Goal: Information Seeking & Learning: Check status

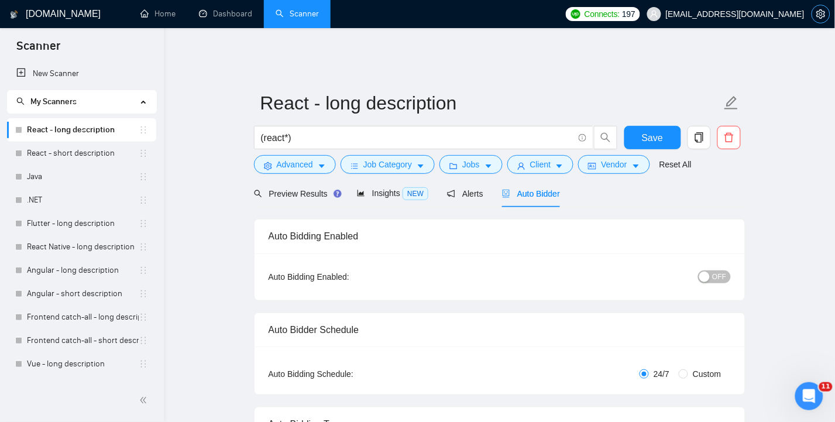
click at [826, 11] on span "setting" at bounding box center [822, 13] width 18 height 9
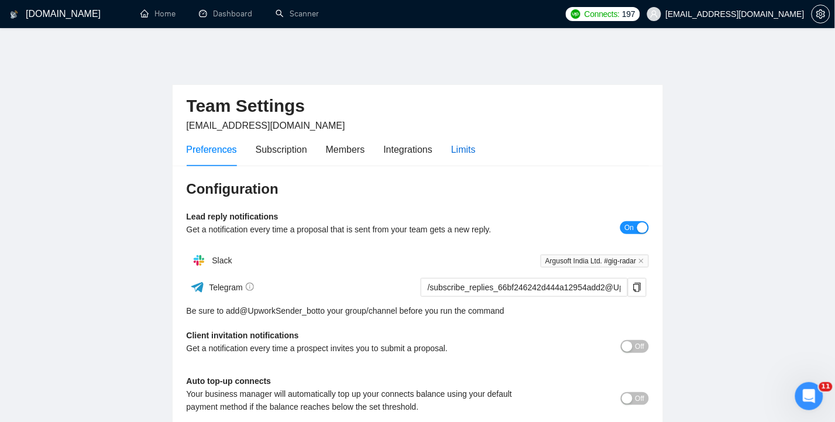
click at [467, 142] on div "Limits" at bounding box center [463, 149] width 25 height 15
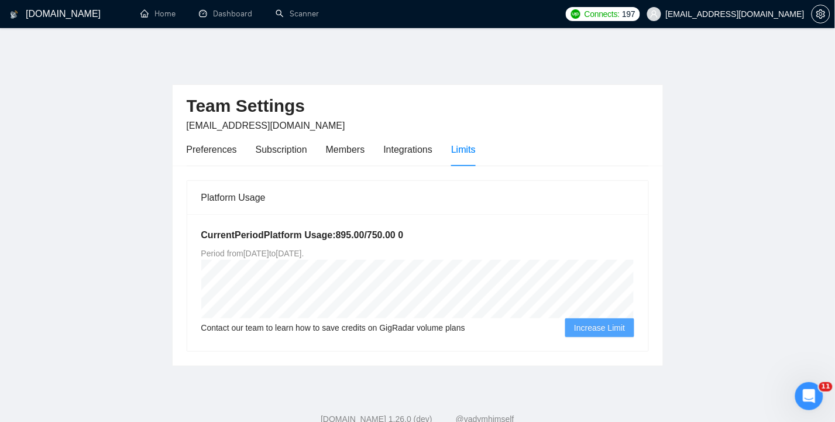
click at [718, 155] on main "Team Settings [EMAIL_ADDRESS][DOMAIN_NAME] Preferences Subscription Members Int…" at bounding box center [418, 210] width 798 height 311
click at [220, 16] on link "Dashboard" at bounding box center [225, 14] width 53 height 10
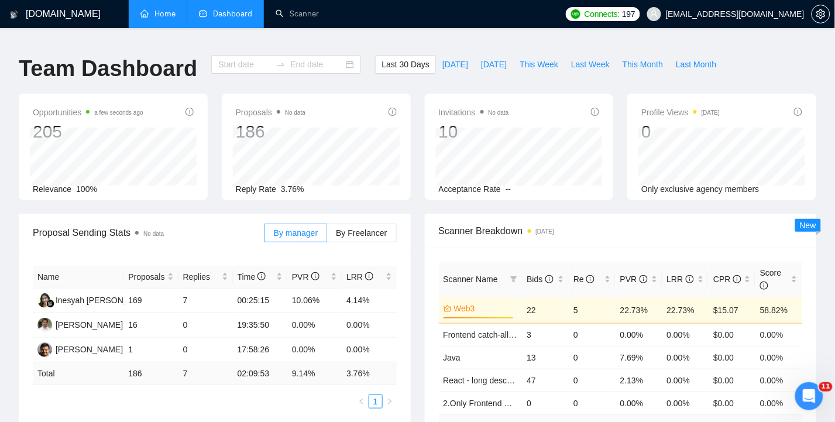
type input "[DATE]"
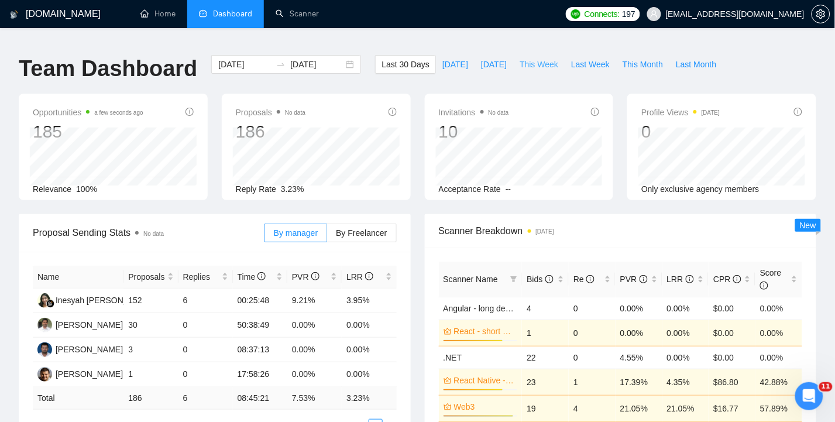
click at [537, 58] on span "This Week" at bounding box center [539, 64] width 39 height 13
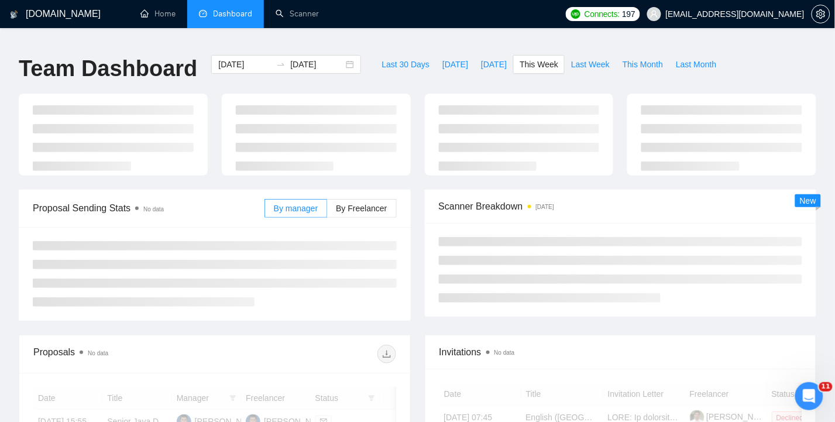
type input "[DATE]"
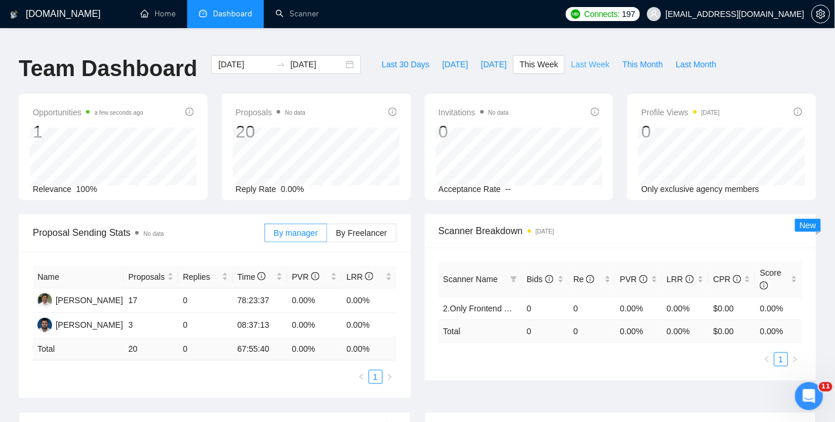
click at [590, 58] on span "Last Week" at bounding box center [590, 64] width 39 height 13
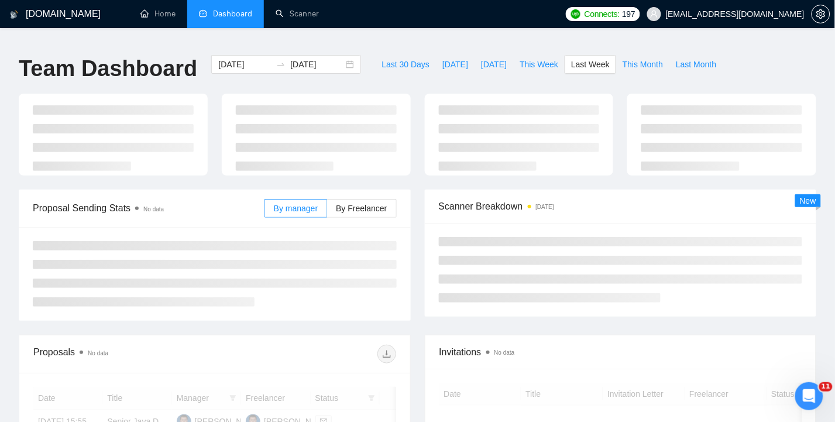
type input "[DATE]"
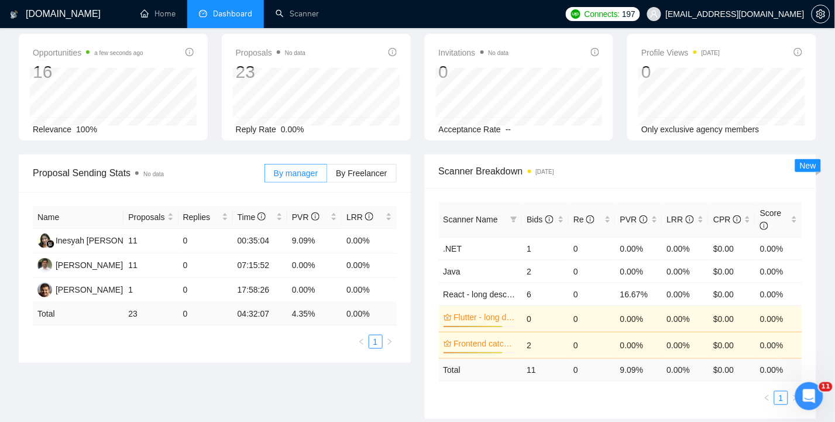
scroll to position [78, 0]
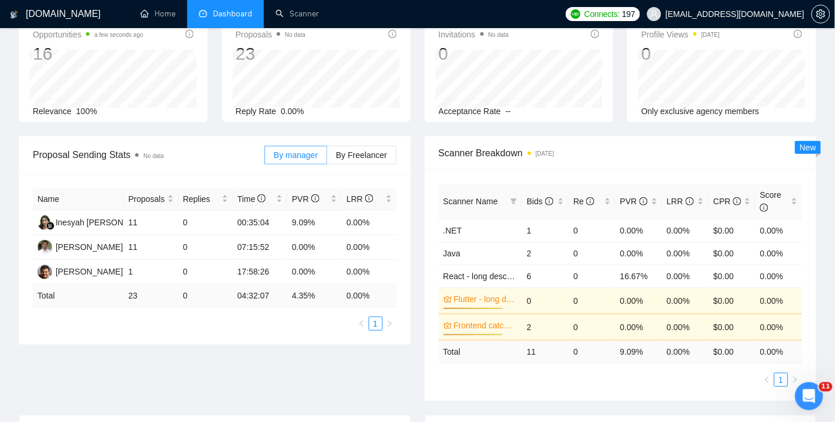
click at [256, 369] on div "Proposal Sending Stats No data By manager By Freelancer Name Proposals Replies …" at bounding box center [418, 275] width 812 height 279
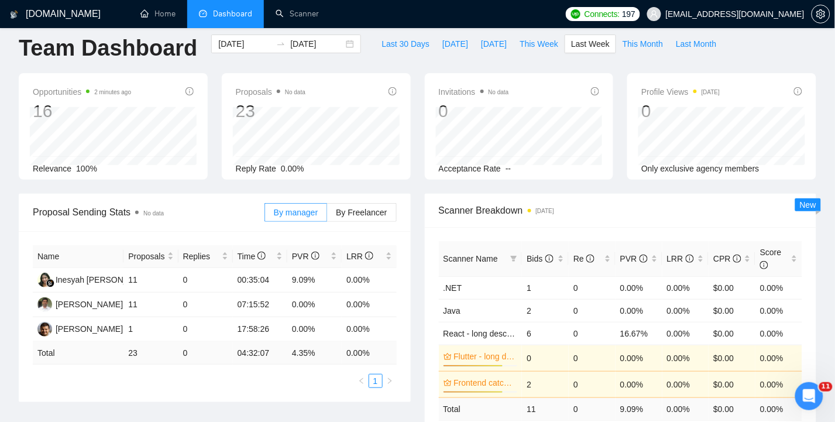
scroll to position [0, 0]
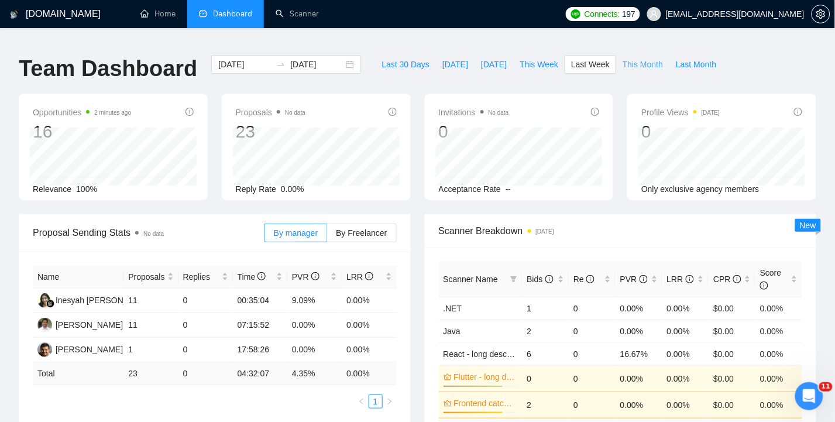
click at [642, 59] on span "This Month" at bounding box center [643, 64] width 40 height 13
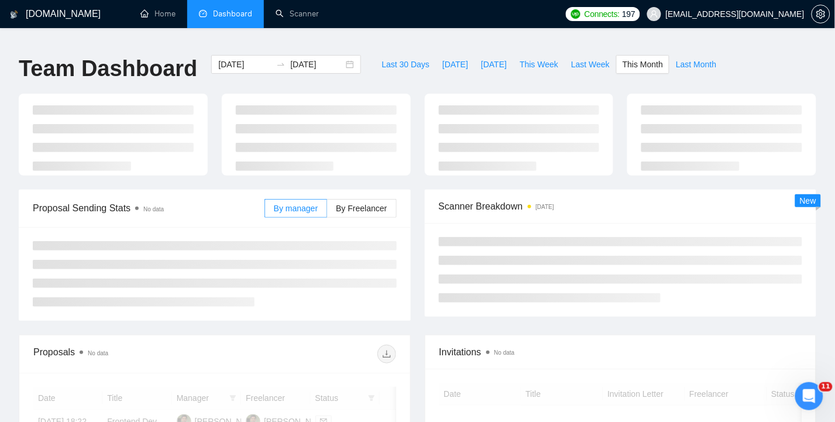
type input "[DATE]"
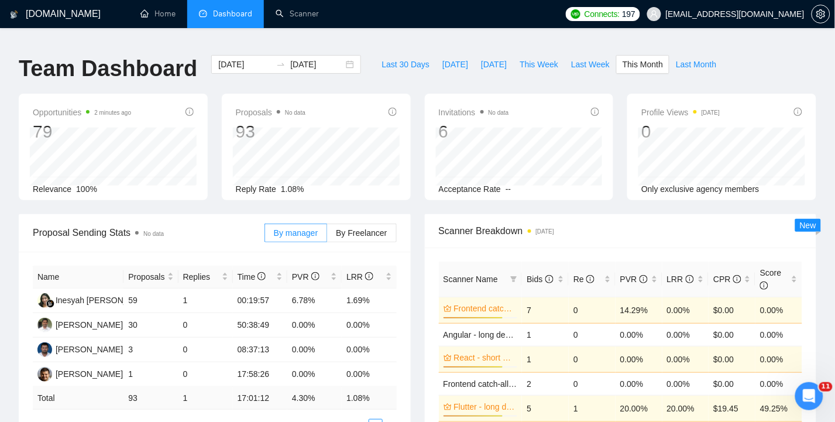
scroll to position [78, 0]
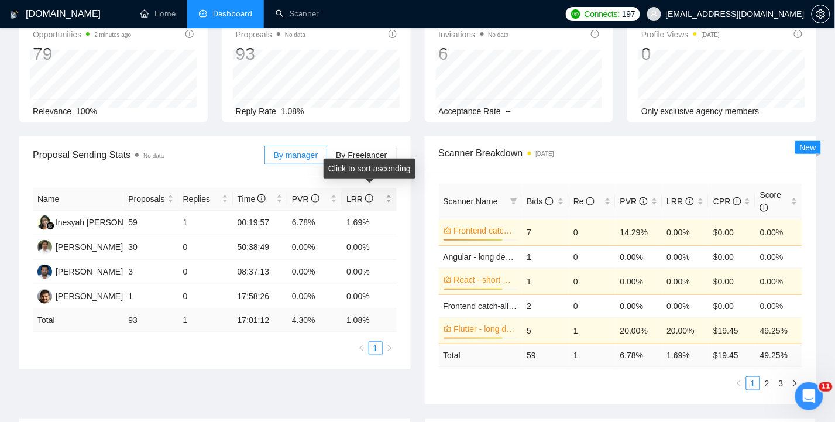
click at [389, 193] on div "LRR" at bounding box center [369, 199] width 45 height 13
click at [388, 193] on div "LRR" at bounding box center [369, 199] width 45 height 13
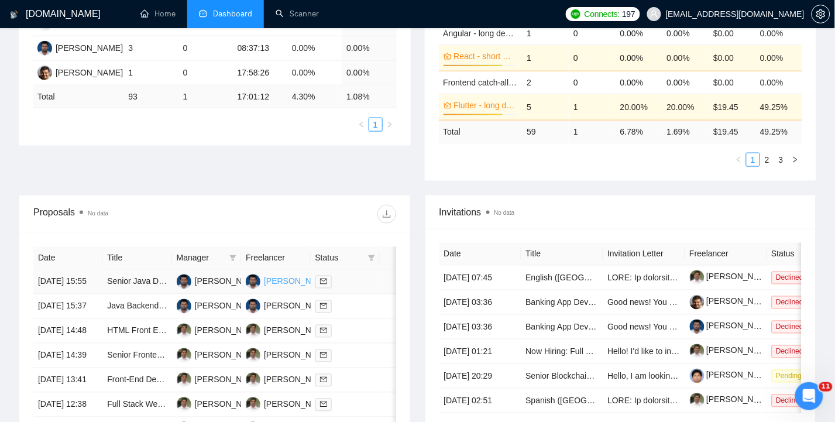
scroll to position [312, 0]
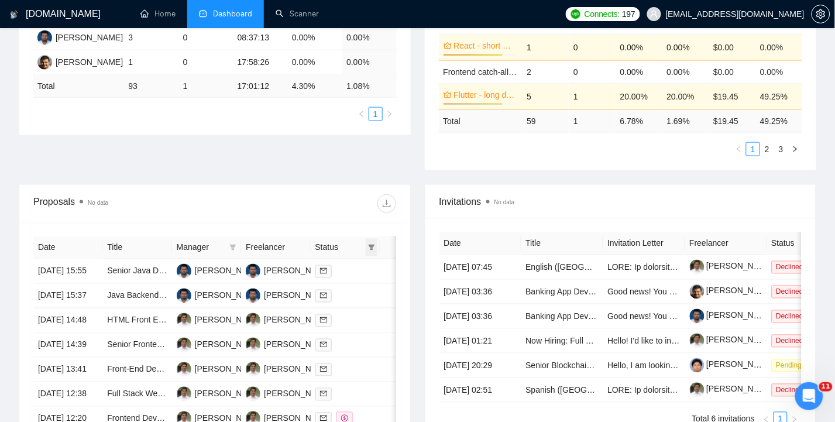
click at [373, 245] on icon "filter" at bounding box center [372, 248] width 6 height 6
click at [341, 260] on span "Chat" at bounding box center [334, 262] width 22 height 9
checkbox input "true"
click at [364, 307] on span "OK" at bounding box center [362, 304] width 12 height 13
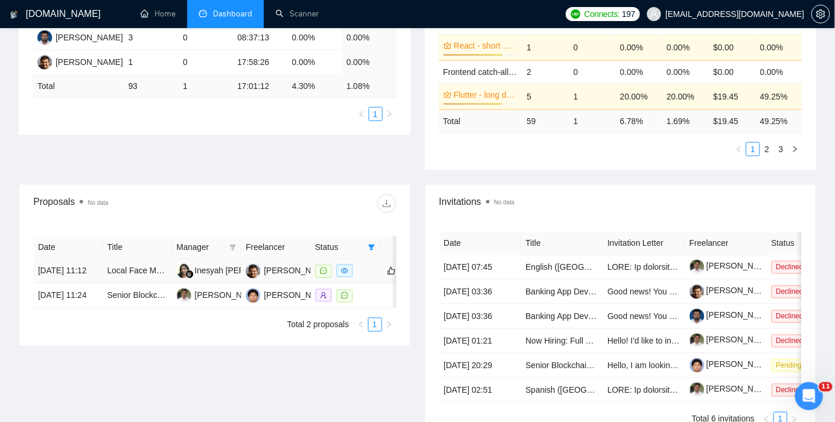
click at [47, 262] on td "[DATE] 11:12" at bounding box center [67, 271] width 69 height 25
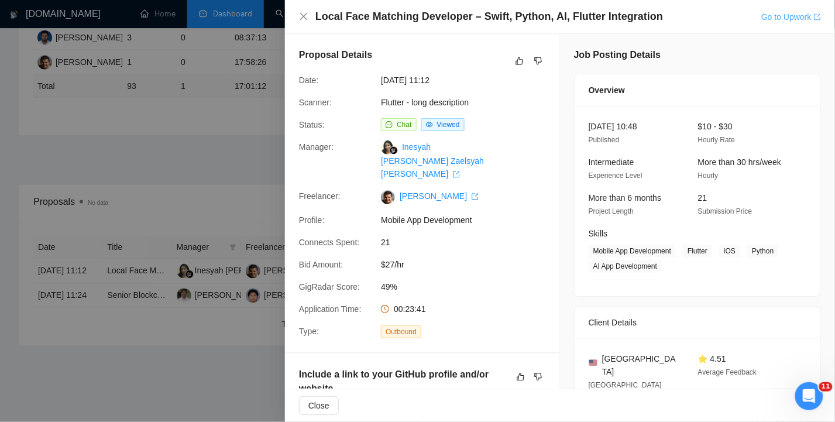
click at [774, 19] on link "Go to Upwork" at bounding box center [792, 16] width 60 height 9
click at [303, 16] on icon "close" at bounding box center [303, 16] width 7 height 7
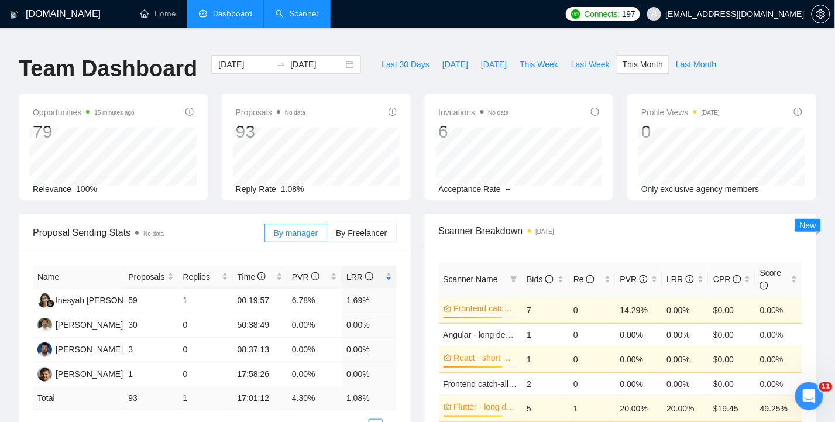
click at [308, 14] on link "Scanner" at bounding box center [297, 14] width 43 height 10
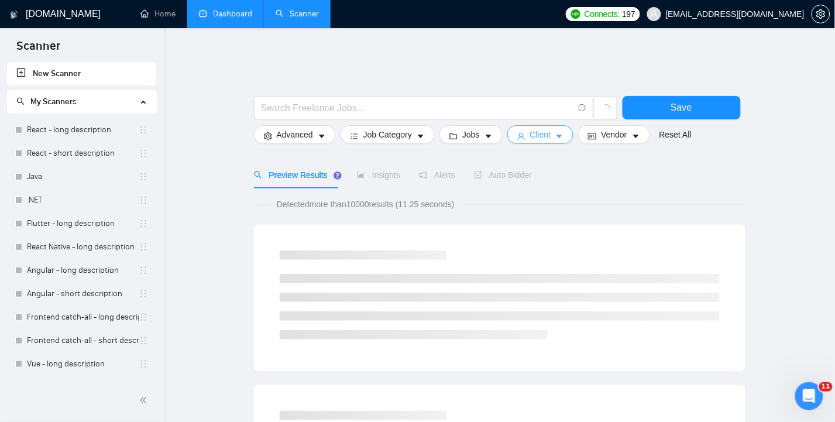
click at [554, 127] on button "Client" at bounding box center [541, 134] width 67 height 19
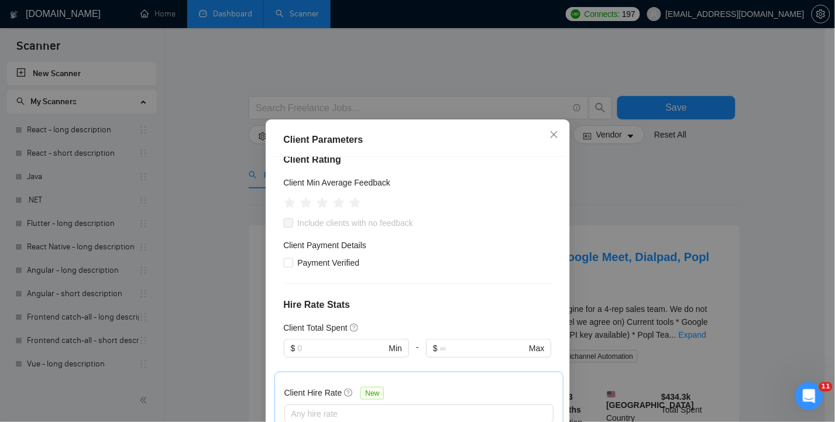
scroll to position [156, 0]
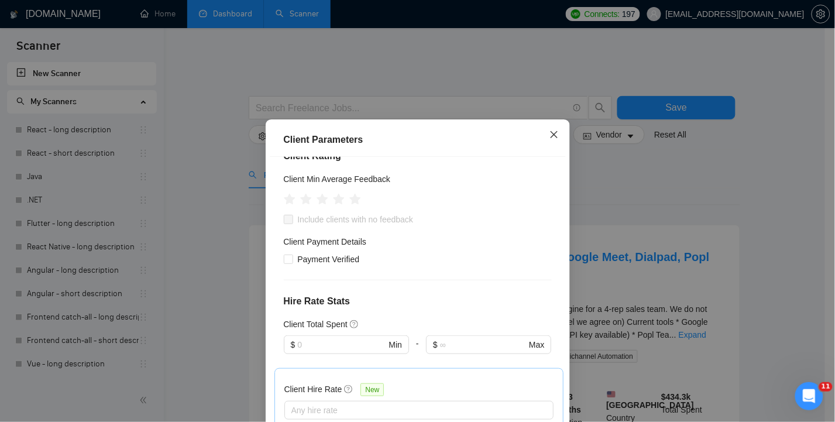
click at [551, 136] on icon "close" at bounding box center [553, 134] width 7 height 7
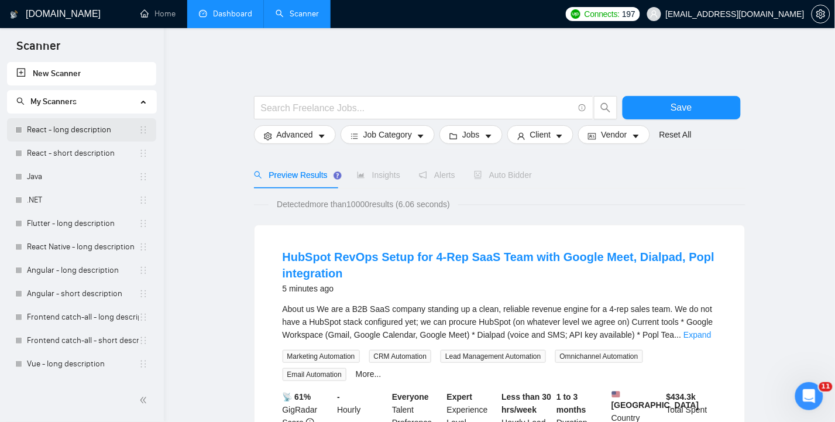
click at [88, 135] on link "React - long description" at bounding box center [83, 129] width 112 height 23
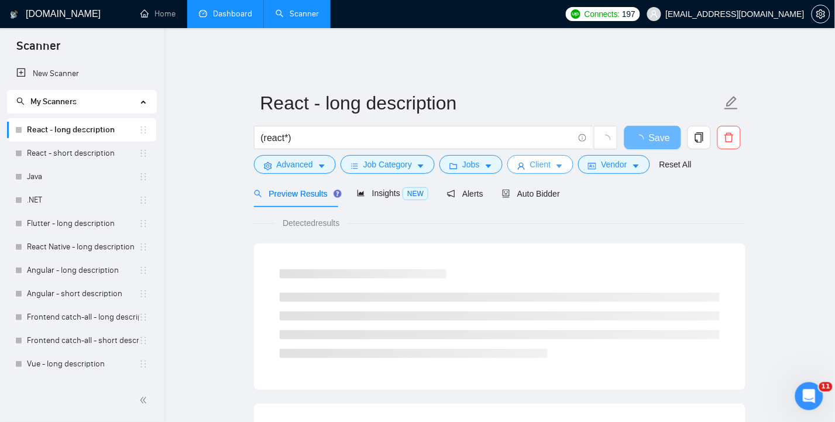
click at [548, 158] on span "Client" at bounding box center [540, 164] width 21 height 13
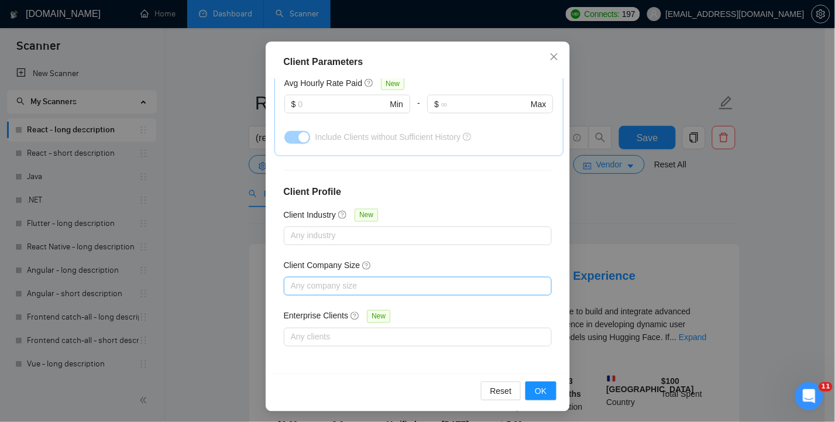
scroll to position [82, 0]
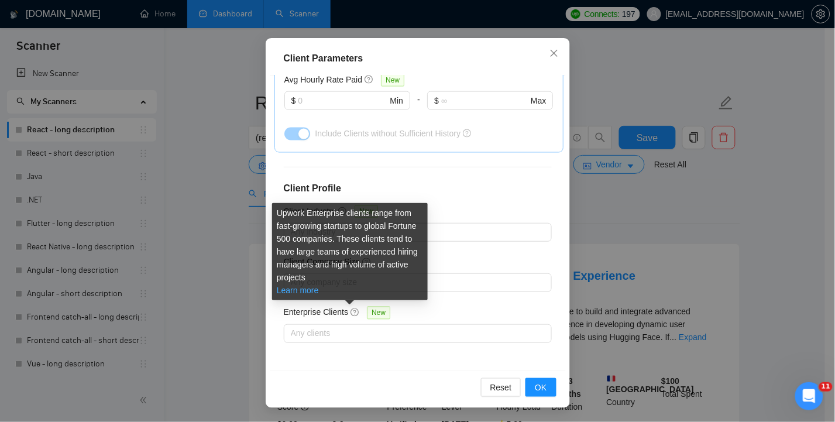
drag, startPoint x: 309, startPoint y: 290, endPoint x: 301, endPoint y: 292, distance: 8.4
click at [301, 292] on link "Learn more" at bounding box center [298, 290] width 42 height 9
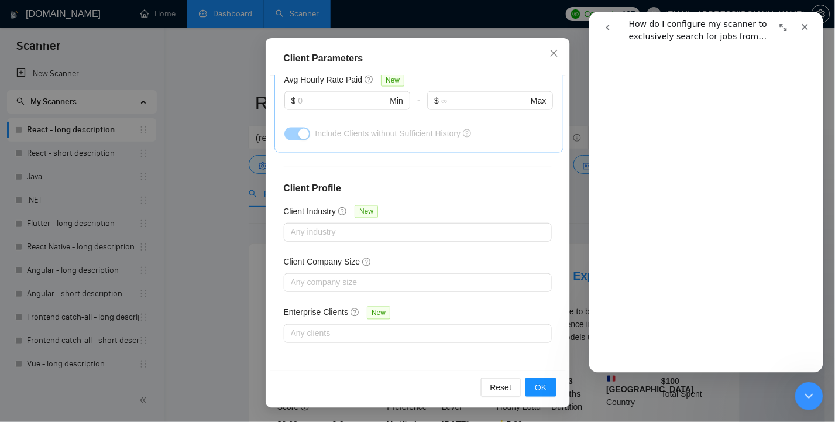
scroll to position [156, 0]
click at [550, 52] on icon "close" at bounding box center [553, 52] width 7 height 7
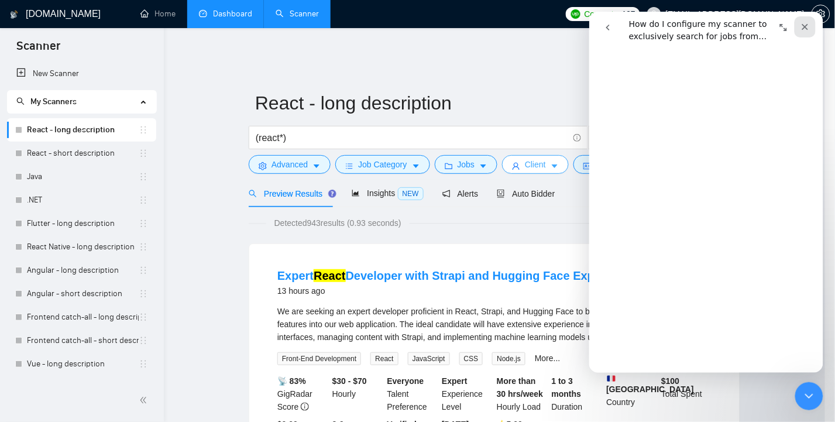
scroll to position [0, 0]
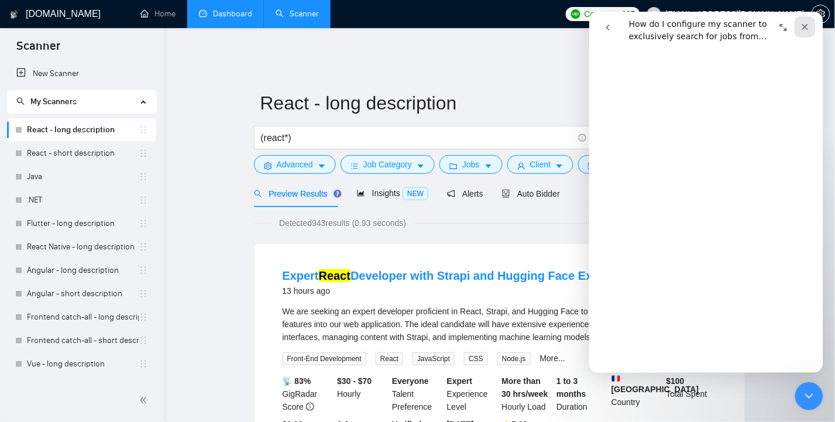
click at [807, 26] on icon "Close" at bounding box center [804, 26] width 9 height 9
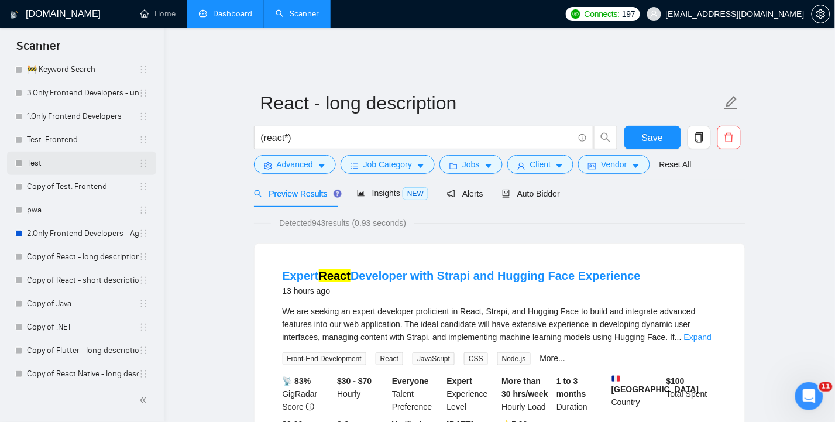
scroll to position [468, 0]
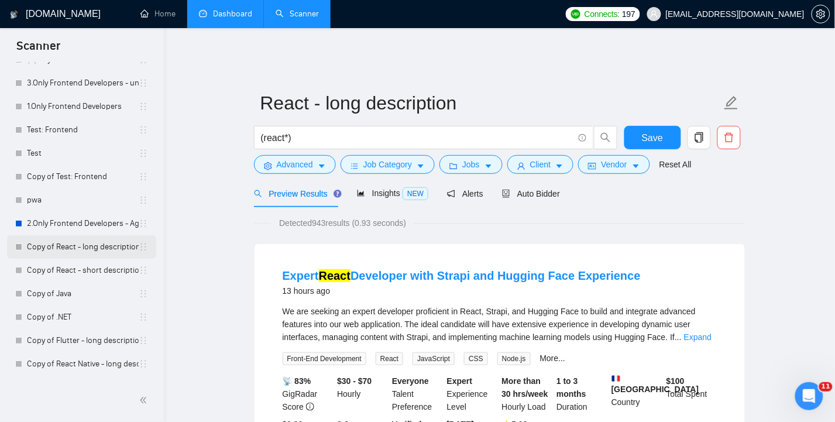
click at [56, 249] on link "Copy of React - long description" at bounding box center [83, 246] width 112 height 23
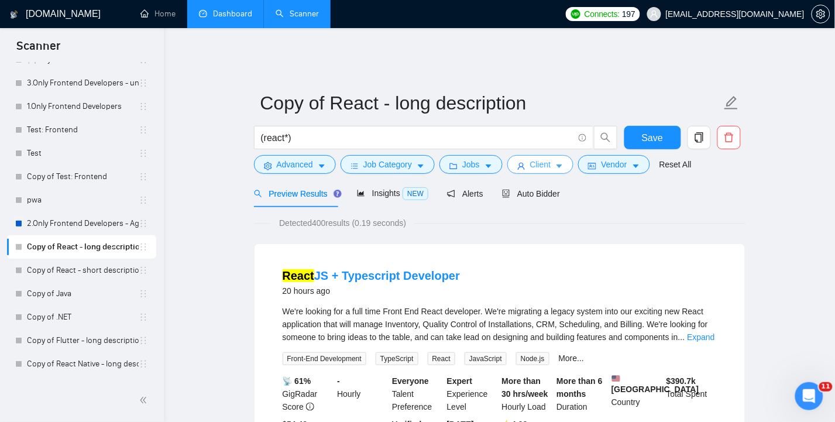
click at [547, 158] on span "Client" at bounding box center [540, 164] width 21 height 13
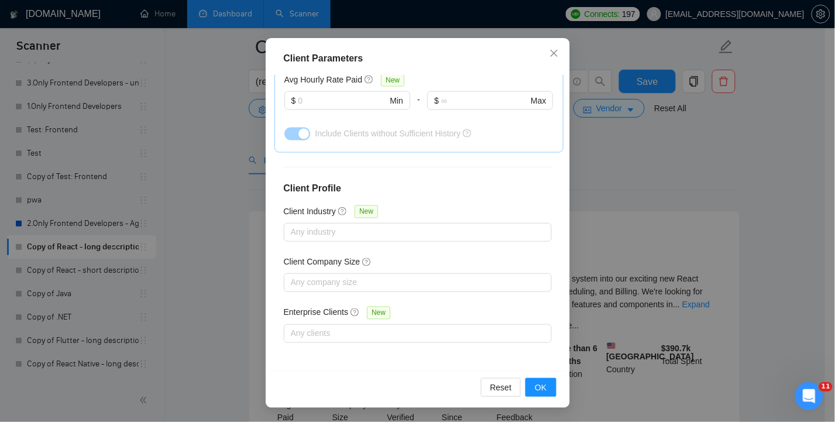
scroll to position [156, 0]
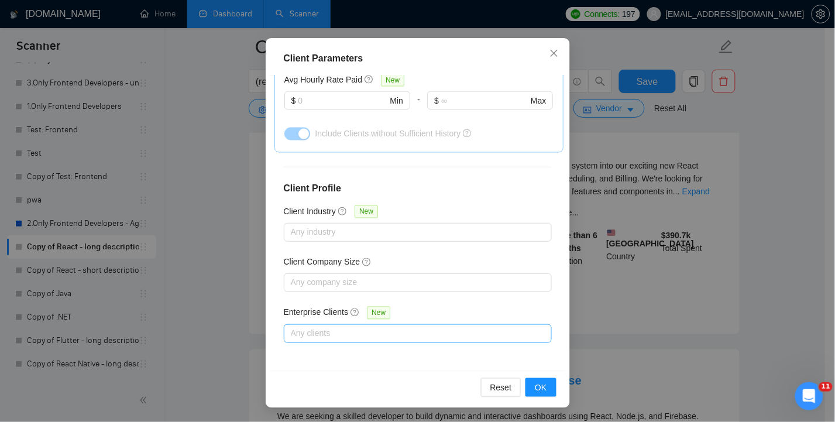
click at [408, 331] on div at bounding box center [412, 334] width 251 height 14
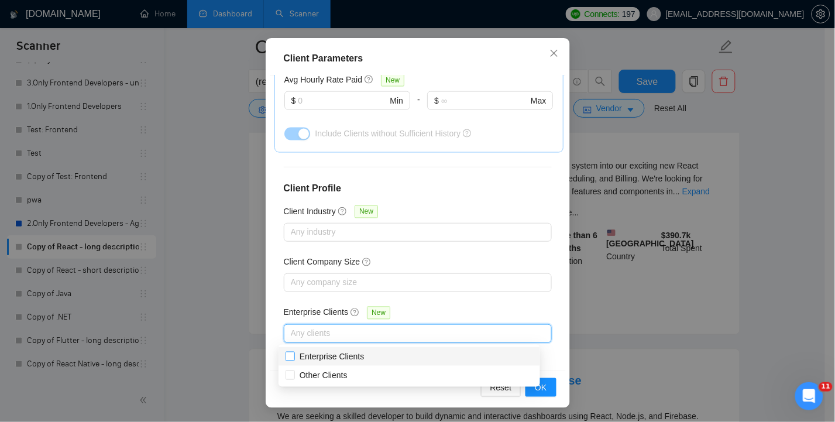
click at [287, 356] on input "Enterprise Clients" at bounding box center [290, 356] width 8 height 8
checkbox input "true"
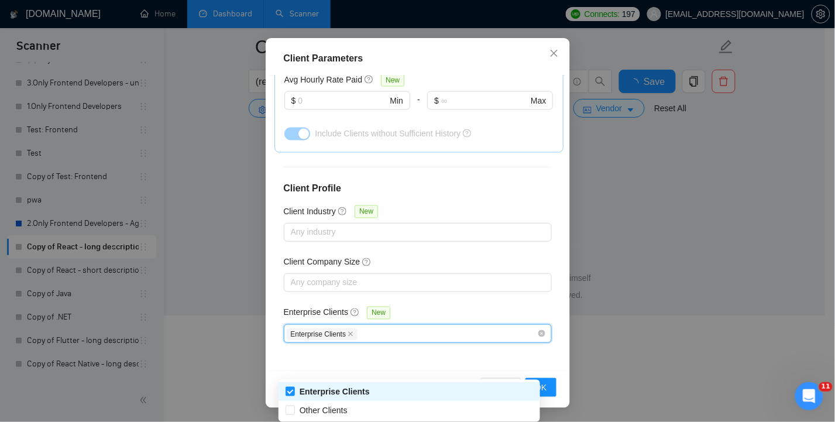
scroll to position [122, 0]
click at [543, 301] on div "Client Location Include Client Countries Select Exclude Client Countries [GEOGR…" at bounding box center [418, 224] width 296 height 296
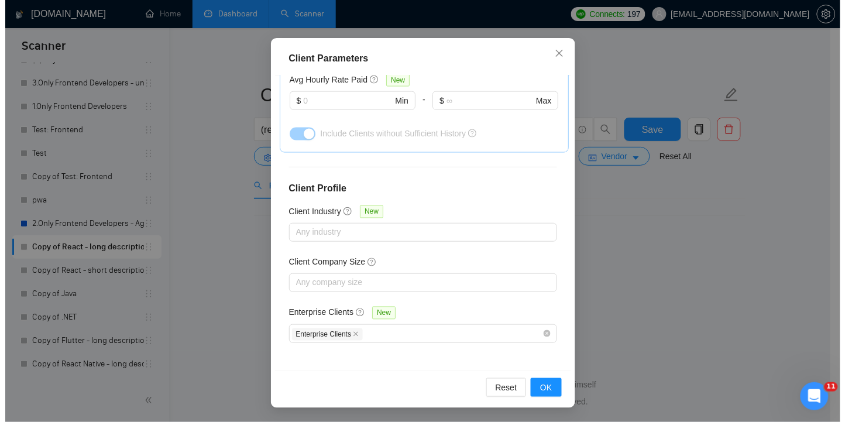
scroll to position [0, 0]
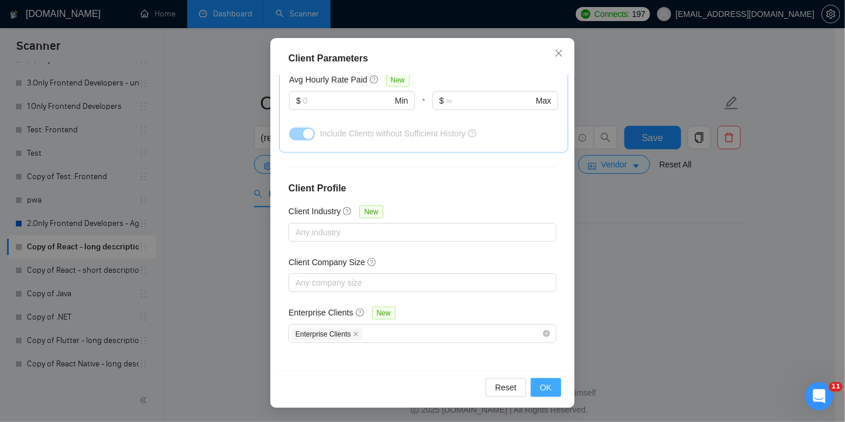
click at [543, 386] on span "OK" at bounding box center [546, 387] width 12 height 13
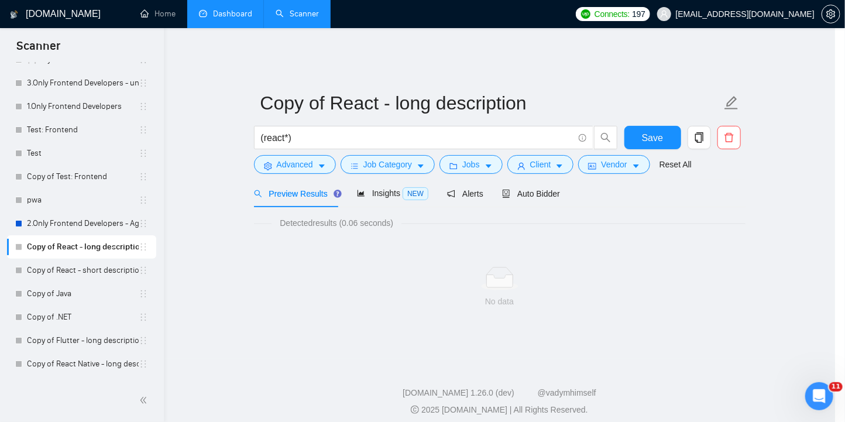
scroll to position [32, 0]
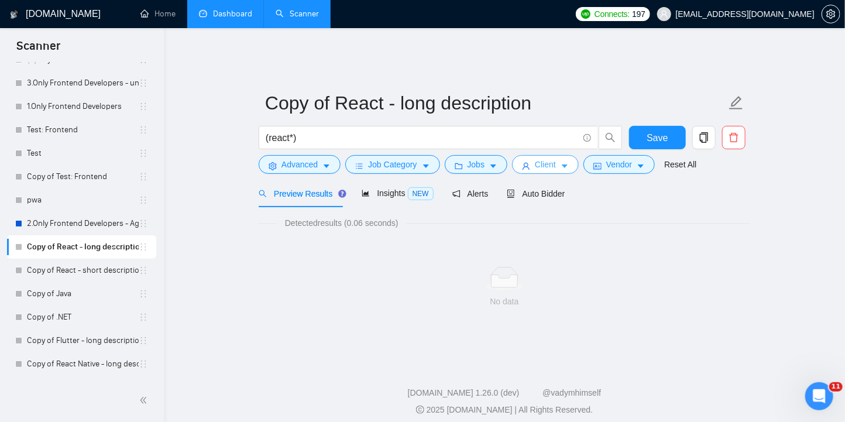
click at [544, 158] on span "Client" at bounding box center [545, 164] width 21 height 13
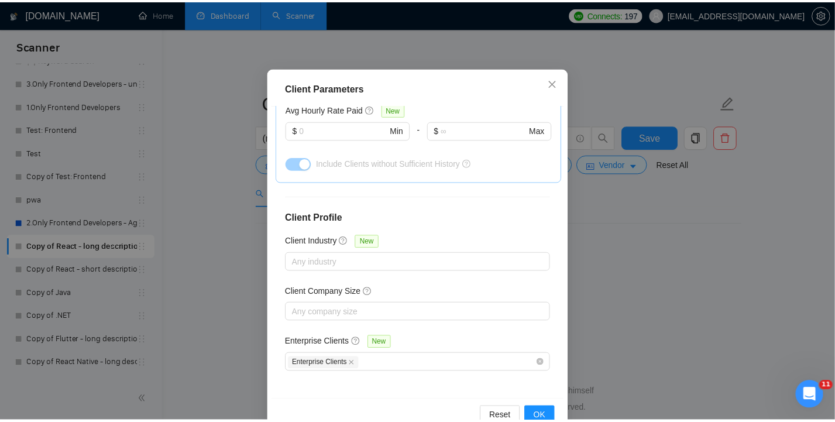
scroll to position [82, 0]
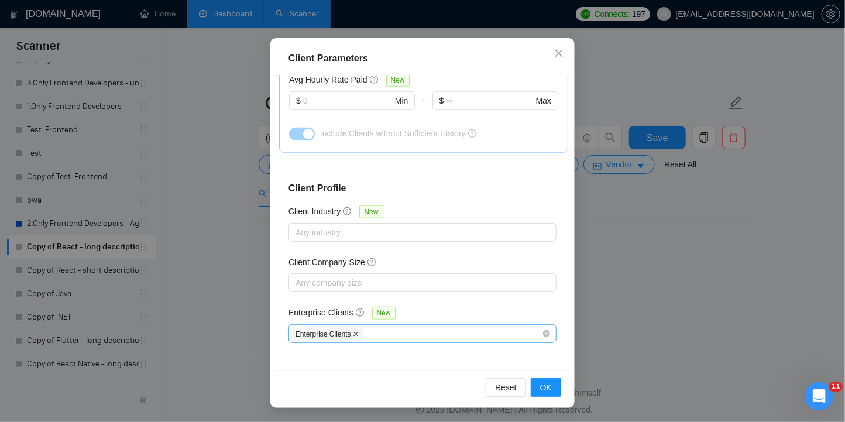
click at [354, 332] on icon "close" at bounding box center [356, 334] width 5 height 5
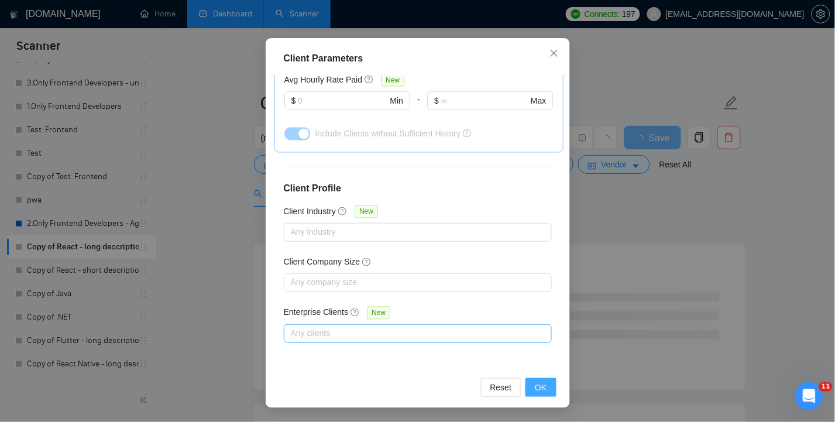
click at [537, 388] on span "OK" at bounding box center [541, 387] width 12 height 13
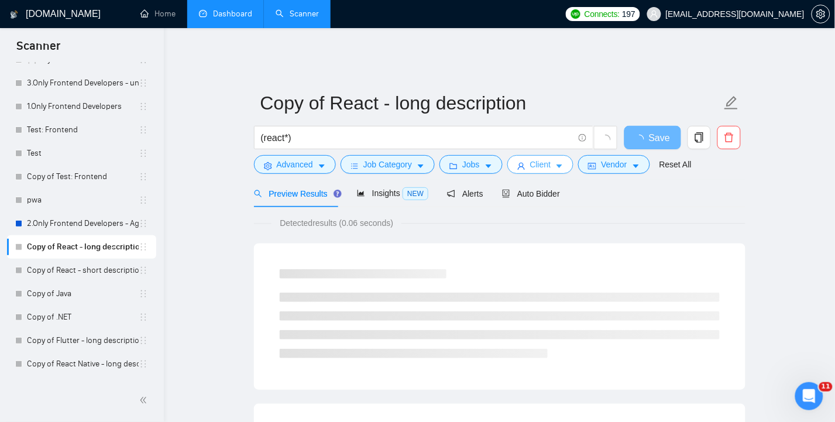
scroll to position [0, 0]
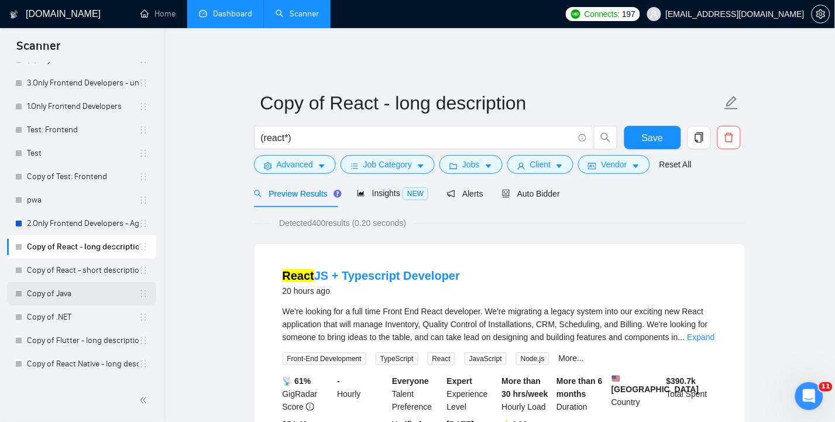
click at [56, 294] on link "Copy of Java" at bounding box center [83, 293] width 112 height 23
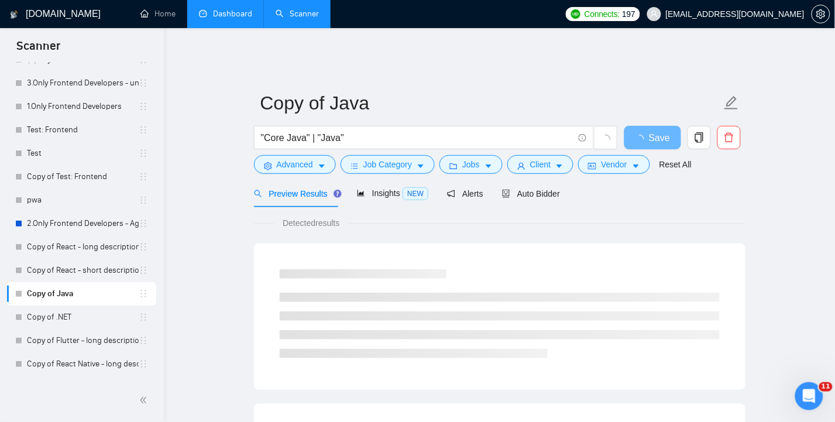
click at [63, 293] on link "Copy of Java" at bounding box center [83, 293] width 112 height 23
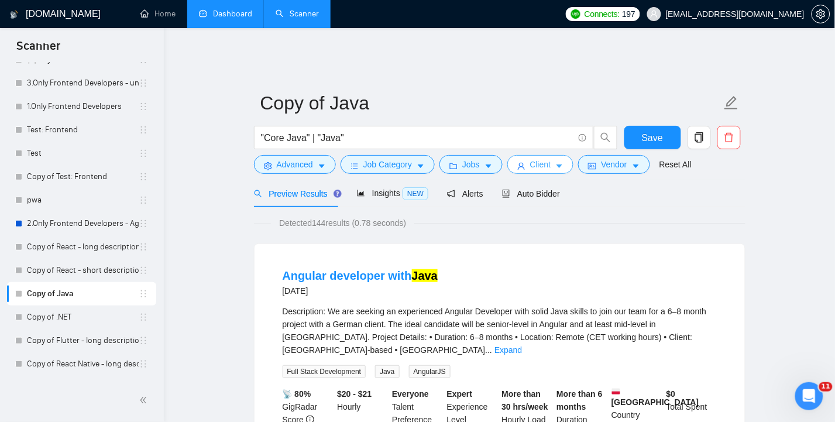
click at [541, 158] on span "Client" at bounding box center [540, 164] width 21 height 13
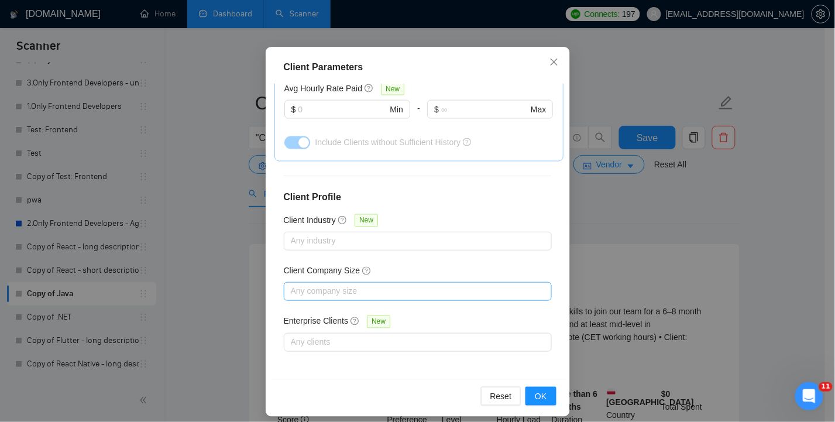
scroll to position [82, 0]
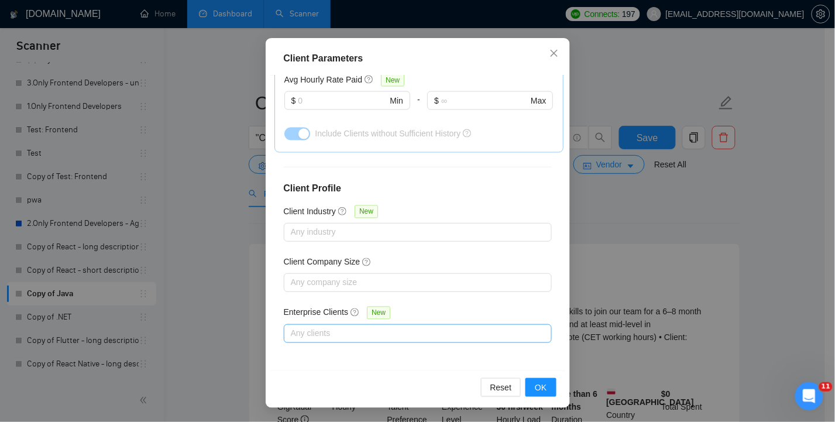
click at [409, 336] on div at bounding box center [412, 334] width 251 height 14
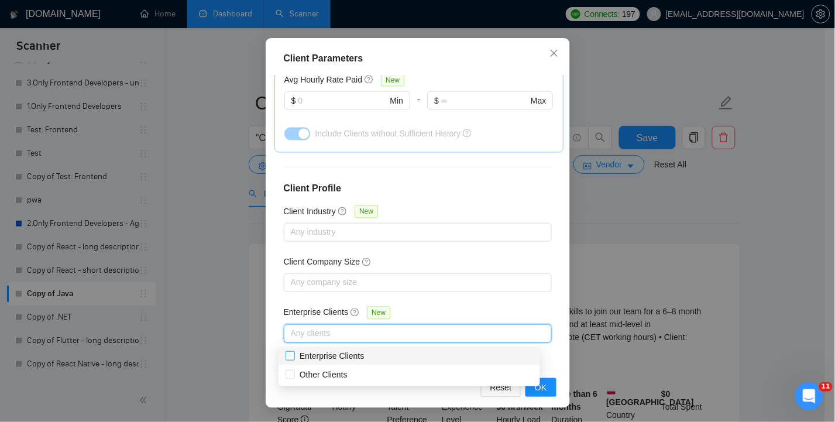
click at [287, 357] on input "Enterprise Clients" at bounding box center [290, 355] width 8 height 8
checkbox input "true"
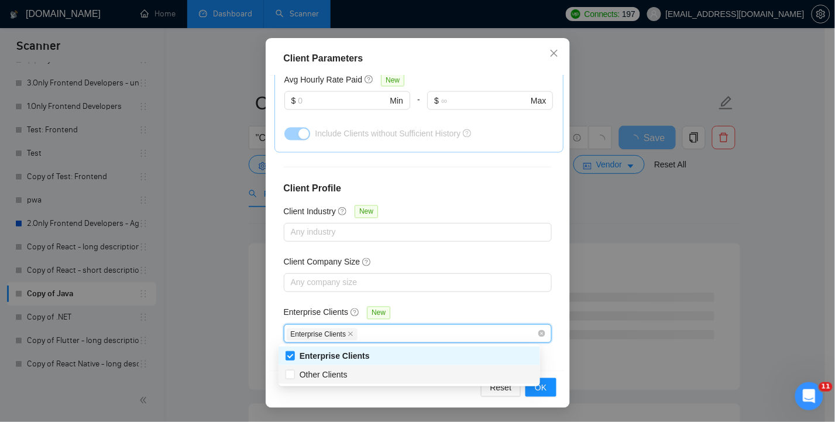
click at [550, 290] on div "Client Location Include Client Countries Select Exclude Client Countries [GEOGR…" at bounding box center [418, 224] width 296 height 296
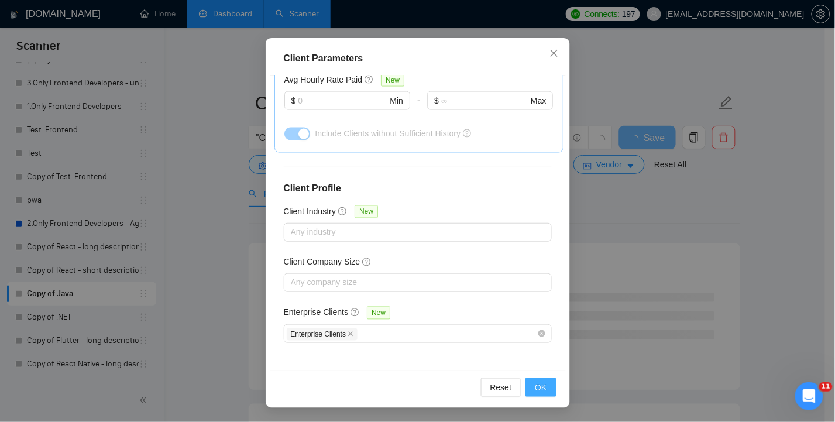
click at [537, 390] on span "OK" at bounding box center [541, 387] width 12 height 13
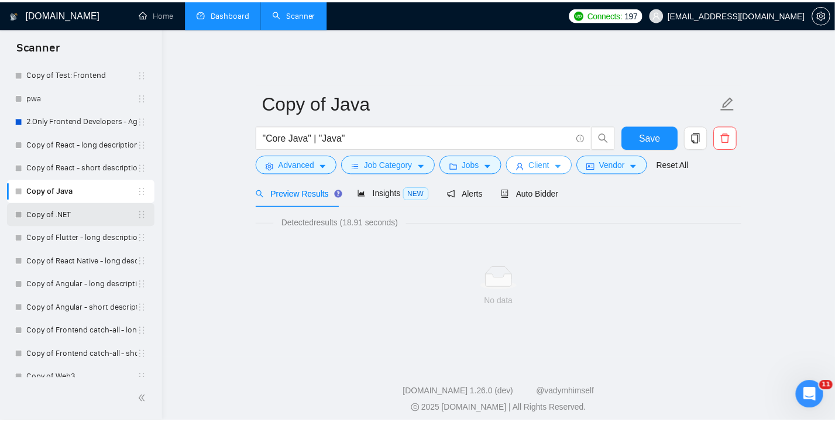
scroll to position [582, 0]
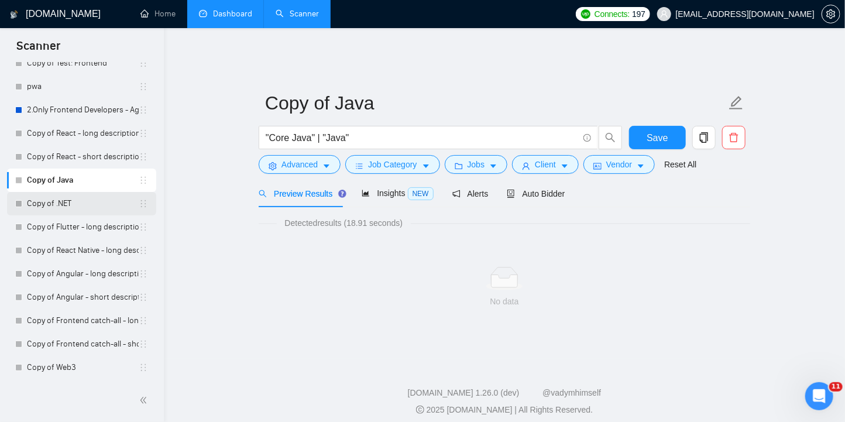
click at [78, 205] on link "Copy of .NET" at bounding box center [83, 203] width 112 height 23
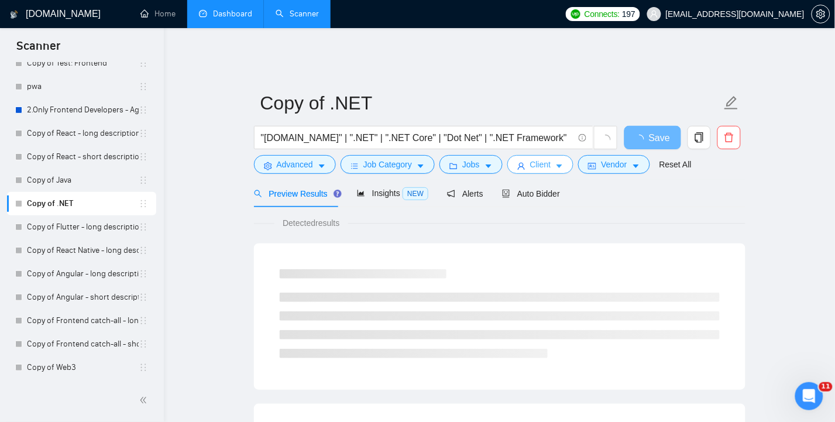
click at [559, 165] on icon "caret-down" at bounding box center [560, 167] width 6 height 4
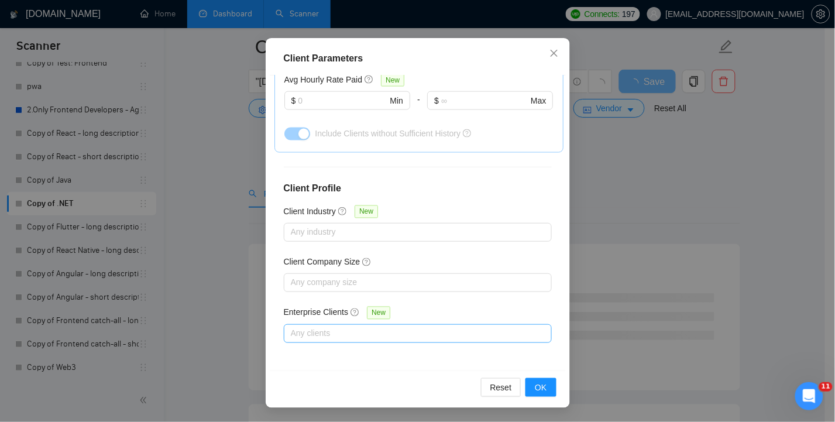
scroll to position [312, 0]
click at [400, 331] on div at bounding box center [412, 334] width 251 height 14
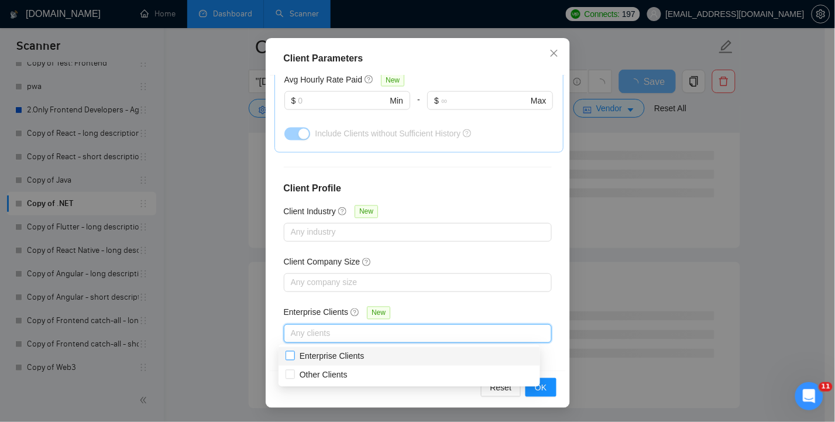
click at [287, 356] on input "Enterprise Clients" at bounding box center [290, 355] width 8 height 8
checkbox input "true"
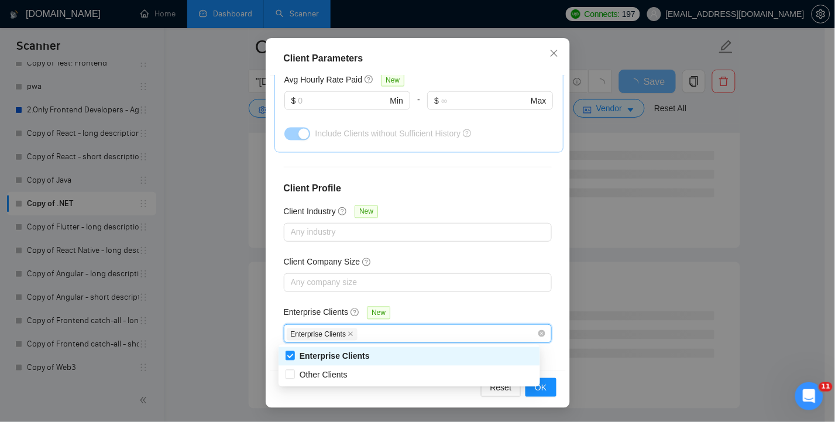
click at [552, 301] on div "Client Location Include Client Countries Select Exclude Client Countries [GEOGR…" at bounding box center [418, 224] width 296 height 296
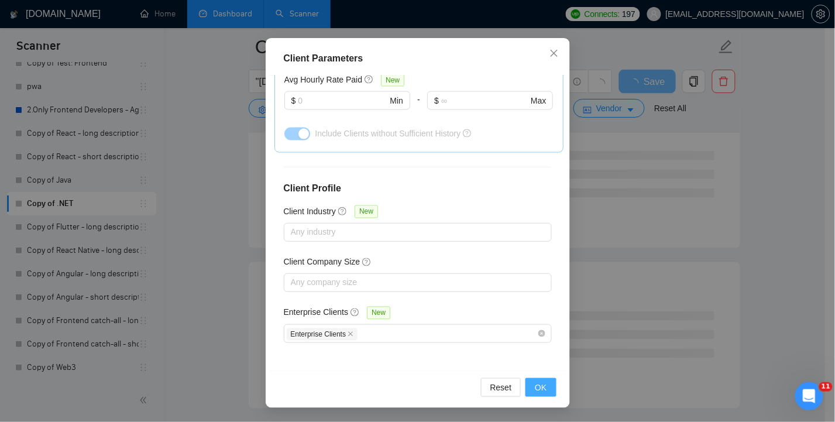
click at [535, 389] on span "OK" at bounding box center [541, 387] width 12 height 13
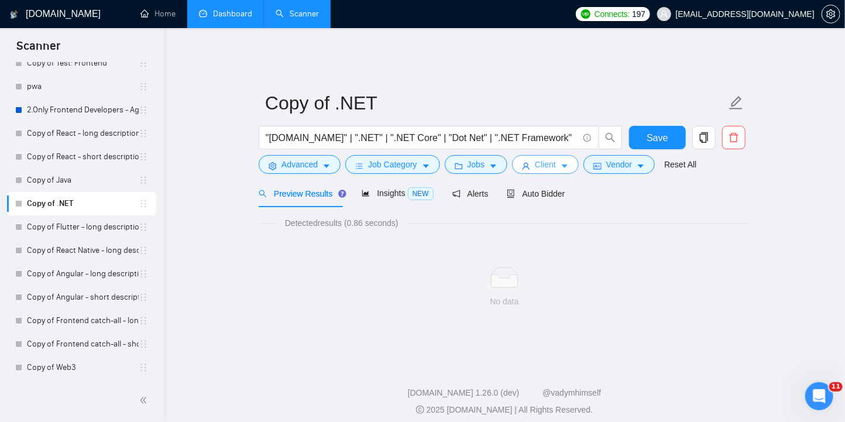
scroll to position [0, 0]
click at [612, 158] on span "Vendor" at bounding box center [619, 164] width 26 height 13
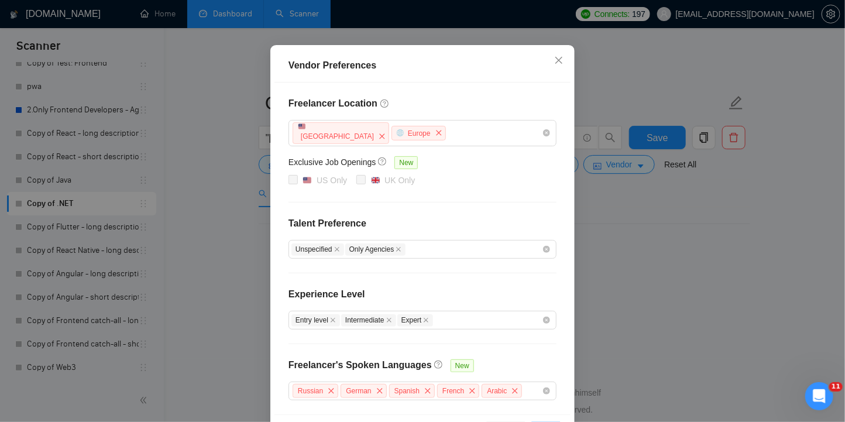
scroll to position [50, 0]
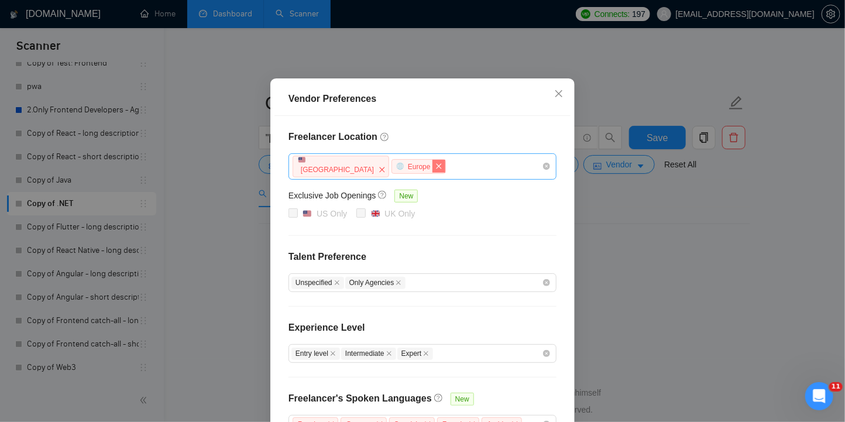
click at [436, 166] on icon "close" at bounding box center [438, 165] width 5 height 5
click at [379, 170] on icon "close" at bounding box center [382, 169] width 7 height 7
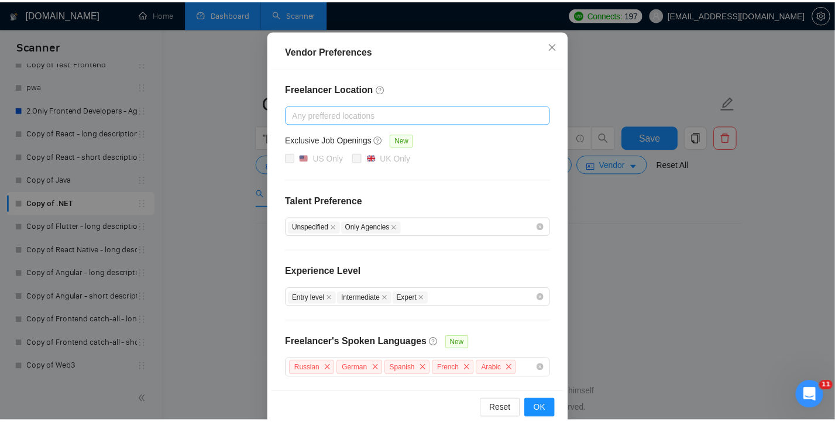
scroll to position [121, 0]
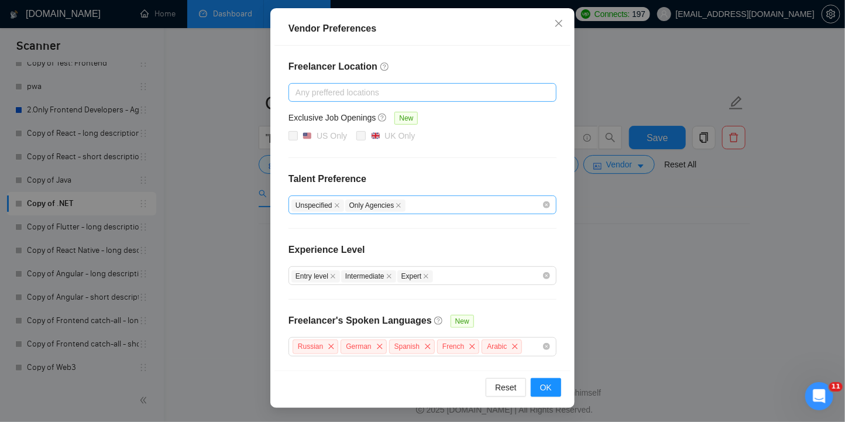
click at [454, 207] on div "Unspecified Only Agencies" at bounding box center [417, 205] width 251 height 14
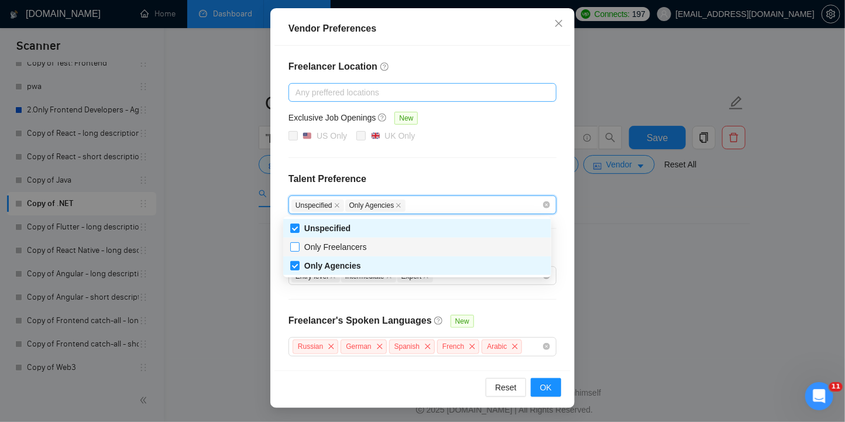
click at [293, 249] on input "Only Freelancers" at bounding box center [294, 246] width 8 height 8
checkbox input "true"
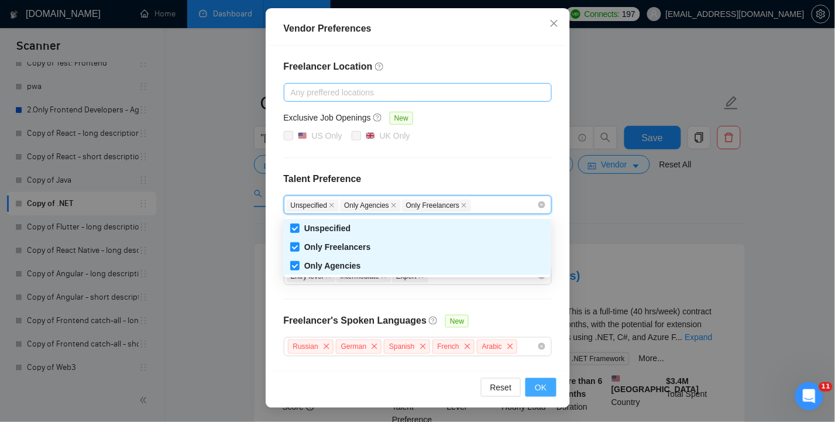
click at [536, 389] on span "OK" at bounding box center [541, 387] width 12 height 13
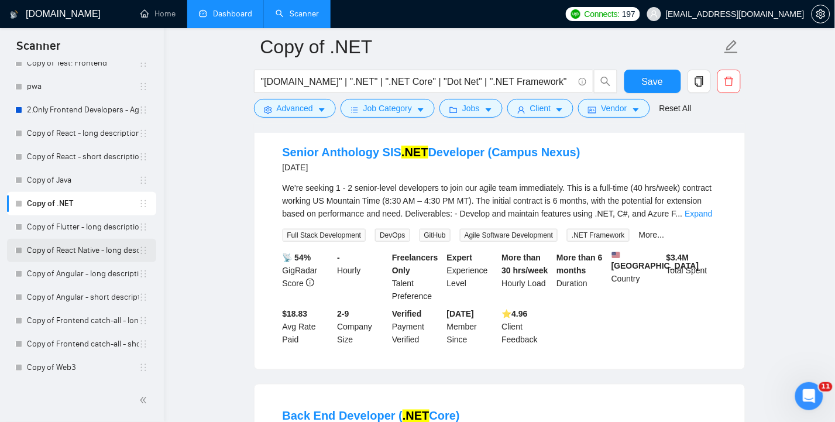
scroll to position [0, 0]
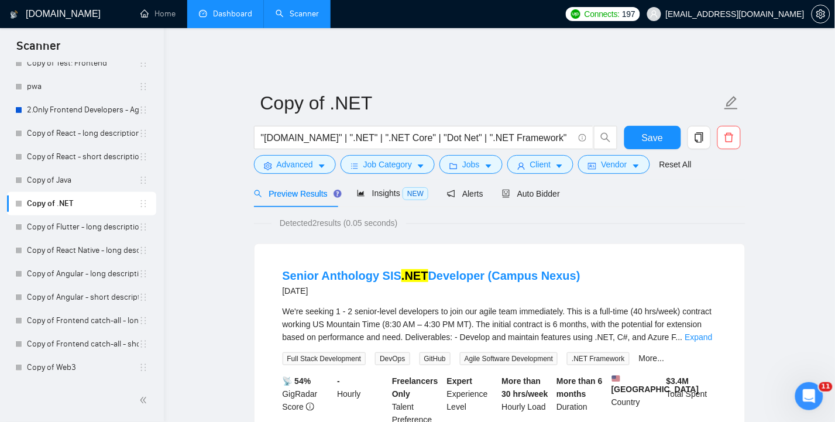
click at [236, 16] on link "Dashboard" at bounding box center [225, 14] width 53 height 10
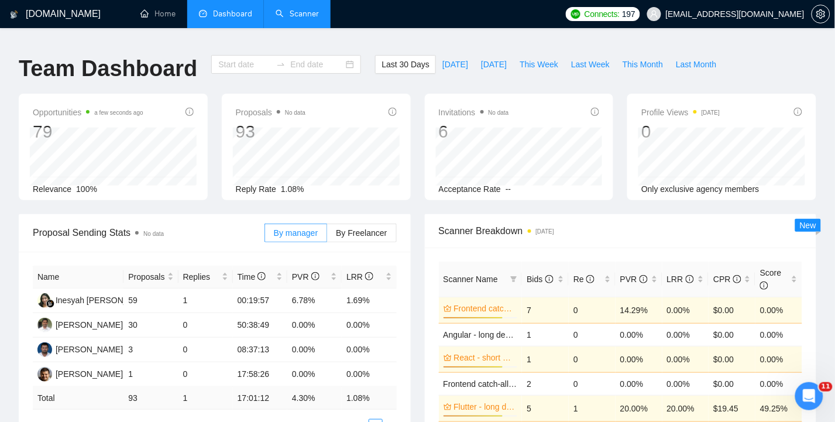
type input "[DATE]"
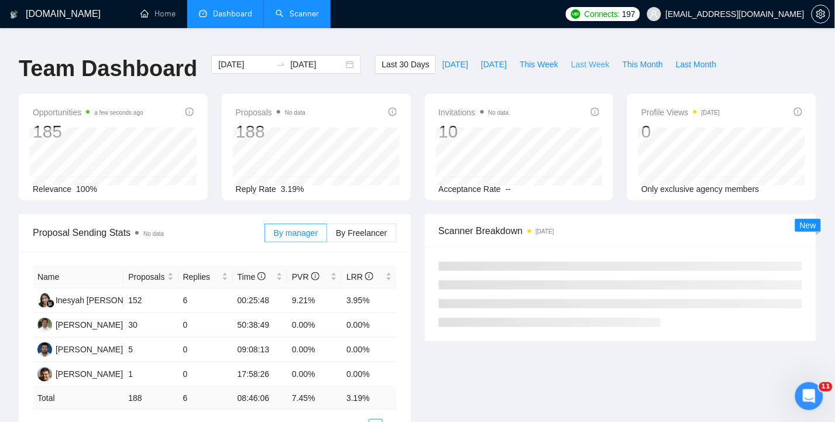
click at [601, 58] on span "Last Week" at bounding box center [590, 64] width 39 height 13
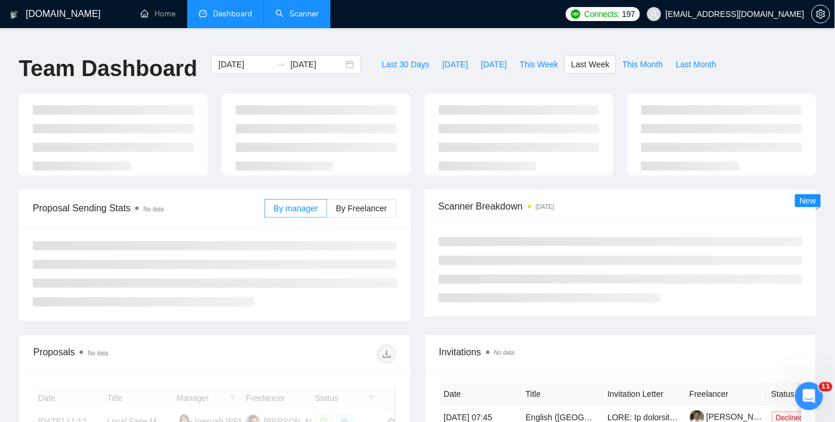
type input "[DATE]"
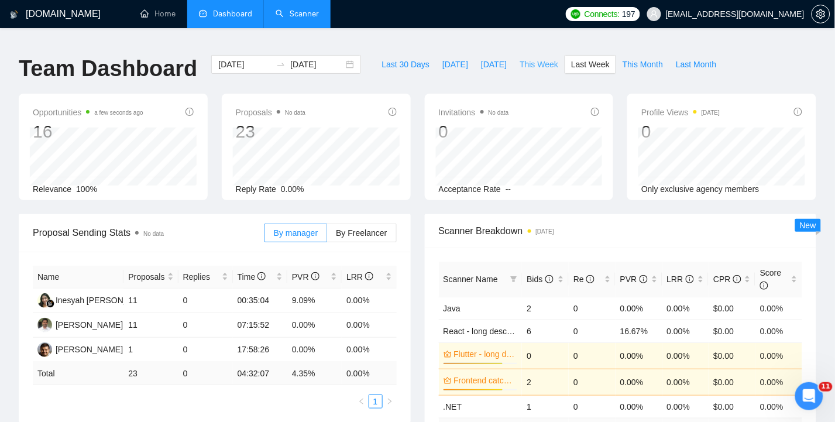
click at [552, 58] on span "This Week" at bounding box center [539, 64] width 39 height 13
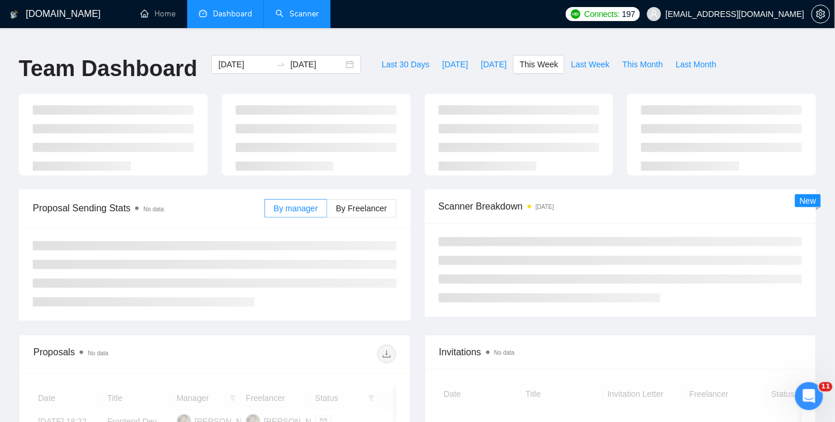
type input "[DATE]"
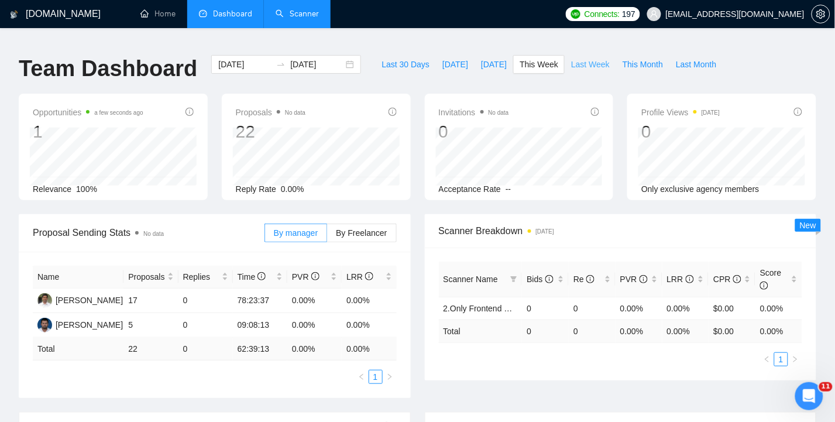
click at [604, 58] on span "Last Week" at bounding box center [590, 64] width 39 height 13
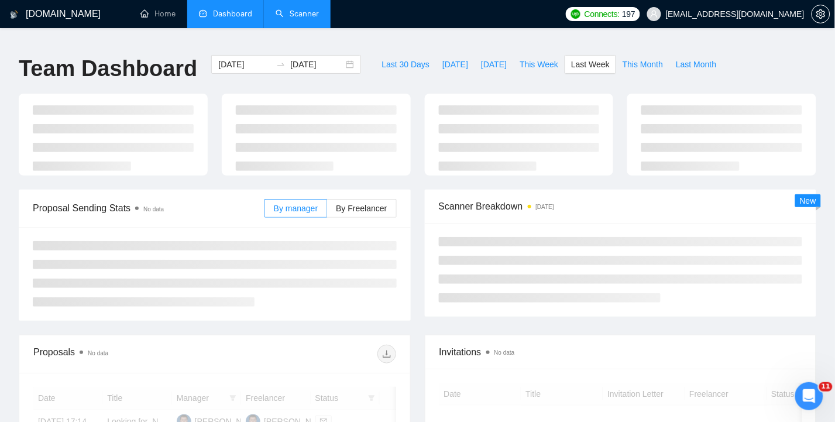
type input "[DATE]"
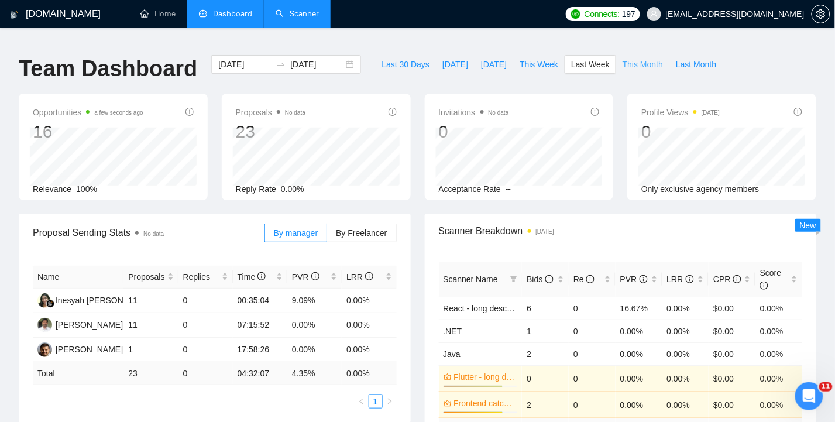
click at [645, 58] on span "This Month" at bounding box center [643, 64] width 40 height 13
type input "[DATE]"
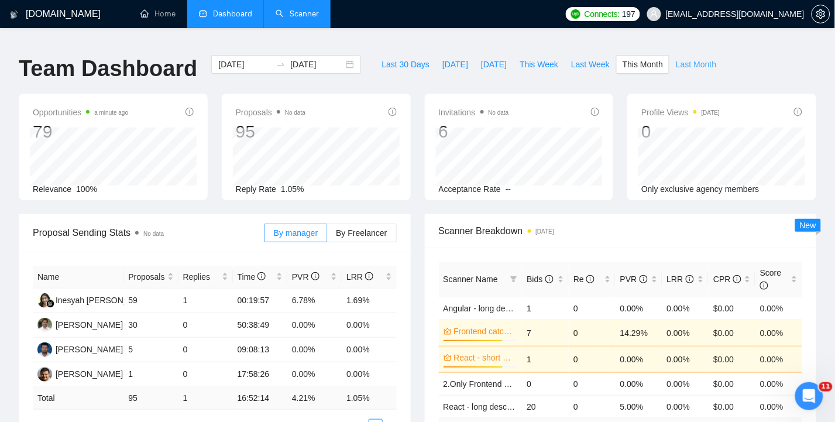
click at [702, 58] on span "Last Month" at bounding box center [696, 64] width 40 height 13
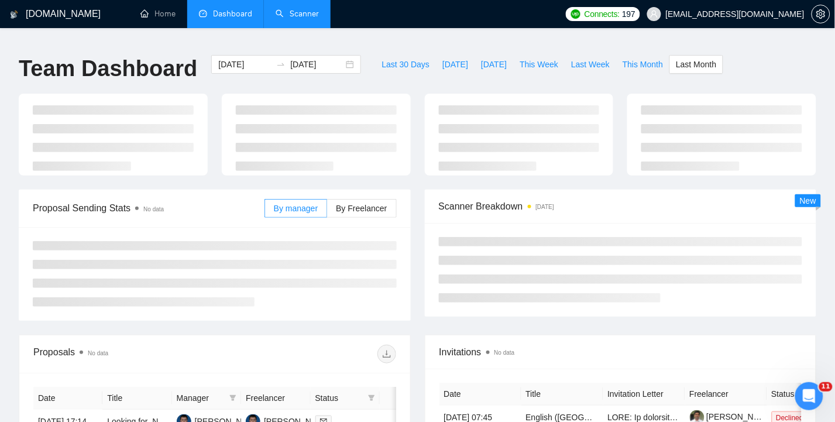
type input "[DATE]"
